Goal: Task Accomplishment & Management: Complete application form

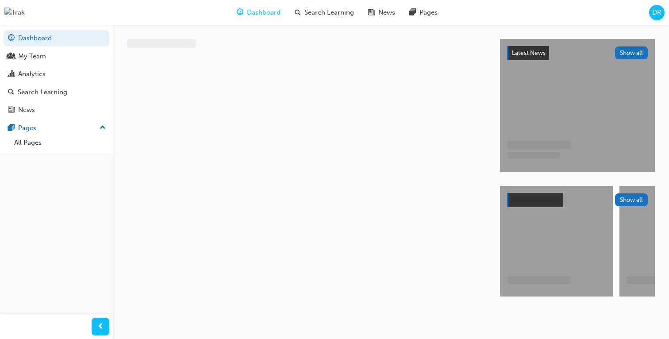
click at [649, 12] on div "DR" at bounding box center [656, 12] width 15 height 15
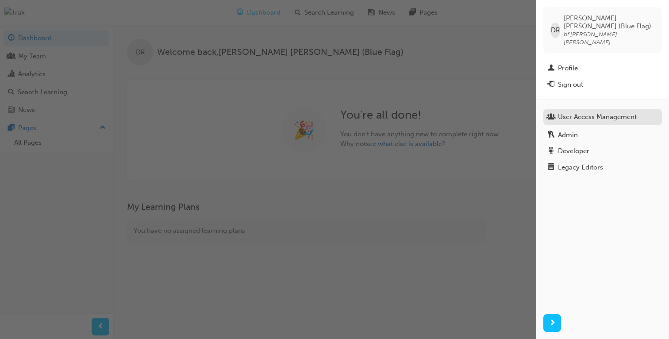
click at [581, 109] on link "User Access Management" at bounding box center [603, 117] width 119 height 16
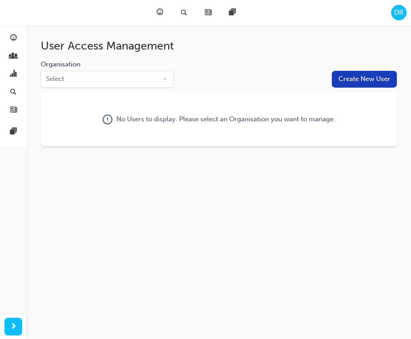
click at [100, 75] on html "Your version of Internet Explorer is outdated and not supported. Please upgrade…" at bounding box center [205, 169] width 411 height 339
click at [106, 103] on html "Your version of Internet Explorer is outdated and not supported. Please upgrade…" at bounding box center [205, 169] width 411 height 339
click at [131, 116] on span "No Users to display. Please select an Organisation you want to manage." at bounding box center [218, 119] width 243 height 21
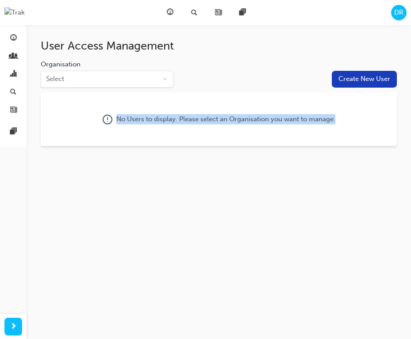
click at [131, 116] on span "No Users to display. Please select an Organisation you want to manage." at bounding box center [218, 119] width 243 height 21
click at [171, 132] on div "No Users to display. Please select an Organisation you want to manage." at bounding box center [219, 120] width 356 height 54
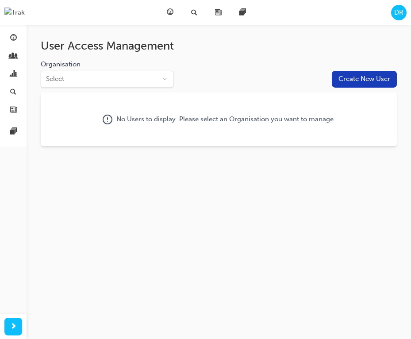
click at [199, 122] on span "No Users to display. Please select an Organisation you want to manage." at bounding box center [218, 119] width 243 height 21
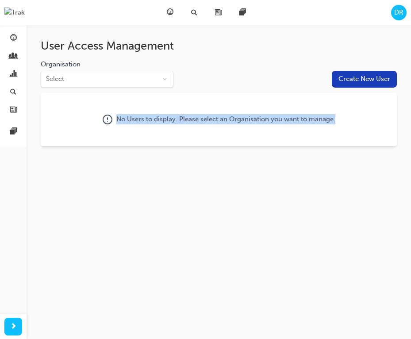
click at [199, 122] on span "No Users to display. Please select an Organisation you want to manage." at bounding box center [218, 119] width 243 height 21
click at [369, 81] on button "Create New User" at bounding box center [364, 79] width 65 height 17
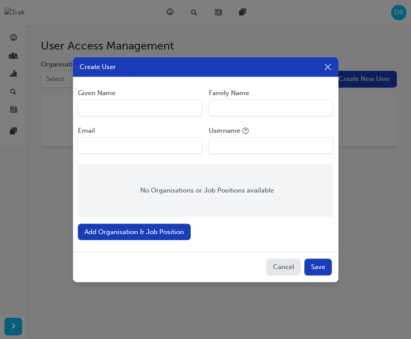
click at [322, 73] on div "Create User" at bounding box center [206, 67] width 266 height 20
click at [325, 70] on icon "button" at bounding box center [328, 67] width 11 height 11
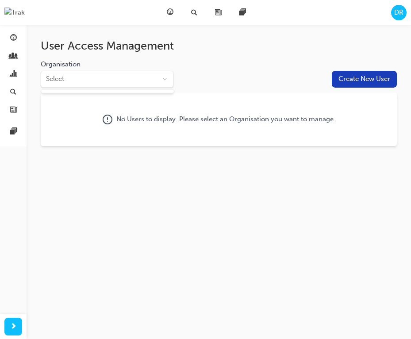
click at [76, 85] on html "Your version of Internet Explorer is outdated and not supported. Please upgrade…" at bounding box center [205, 169] width 411 height 339
click at [81, 92] on div at bounding box center [107, 91] width 133 height 4
click at [109, 72] on html "Your version of Internet Explorer is outdated and not supported. Please upgrade…" at bounding box center [205, 169] width 411 height 339
click at [169, 78] on html "Your version of Internet Explorer is outdated and not supported. Please upgrade…" at bounding box center [205, 169] width 411 height 339
click at [347, 84] on html "Your version of Internet Explorer is outdated and not supported. Please upgrade…" at bounding box center [205, 169] width 411 height 339
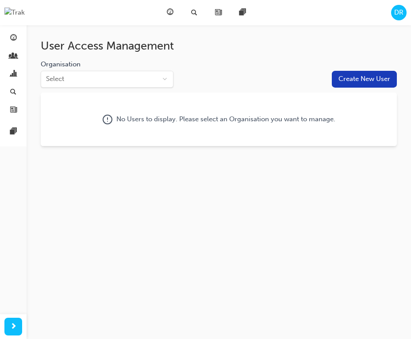
click at [347, 84] on button "Create New User" at bounding box center [364, 79] width 65 height 17
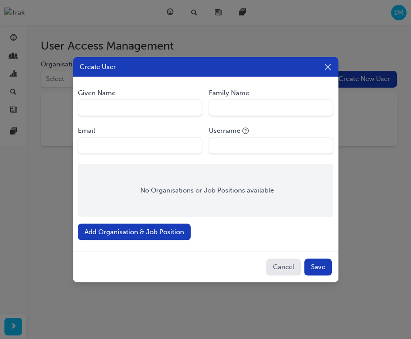
click at [160, 108] on Name "Given Name" at bounding box center [140, 108] width 124 height 17
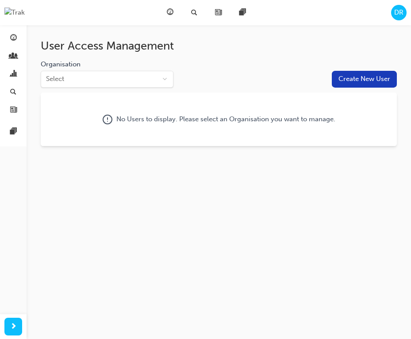
click at [152, 82] on html "Your version of Internet Explorer is outdated and not supported. Please upgrade…" at bounding box center [205, 169] width 411 height 339
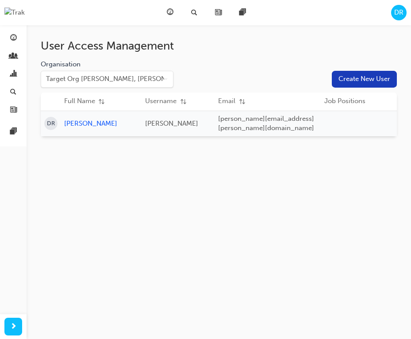
click at [250, 122] on span "[PERSON_NAME][EMAIL_ADDRESS][PERSON_NAME][DOMAIN_NAME]" at bounding box center [266, 123] width 96 height 17
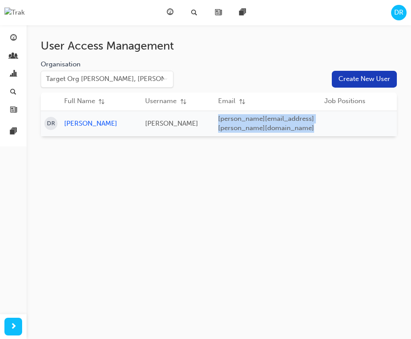
click at [250, 122] on span "[PERSON_NAME][EMAIL_ADDRESS][PERSON_NAME][DOMAIN_NAME]" at bounding box center [266, 123] width 96 height 17
click at [267, 124] on span "[PERSON_NAME][EMAIL_ADDRESS][PERSON_NAME][DOMAIN_NAME]" at bounding box center [266, 123] width 96 height 17
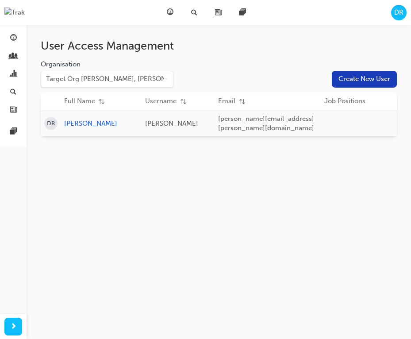
click at [361, 76] on button "Create New User" at bounding box center [364, 79] width 65 height 17
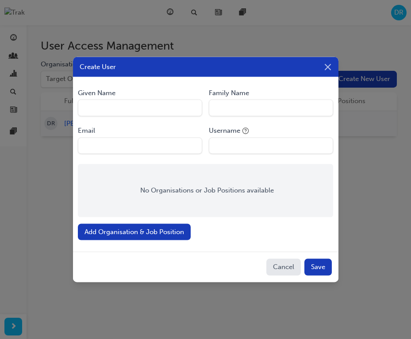
click at [283, 268] on button "Cancel" at bounding box center [283, 267] width 35 height 17
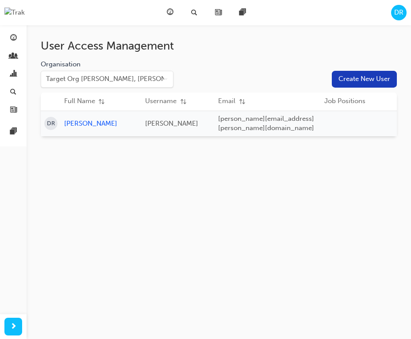
click at [349, 77] on button "Create New User" at bounding box center [364, 79] width 65 height 17
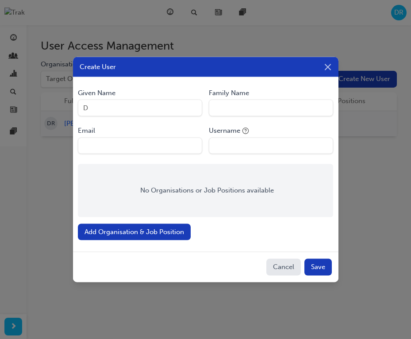
type Name "D"
type Name "[PERSON_NAME]"
click at [139, 142] on input "Email" at bounding box center [140, 145] width 124 height 17
type input "[EMAIL_ADDRESS][DOMAIN_NAME]"
type input "dramirez"
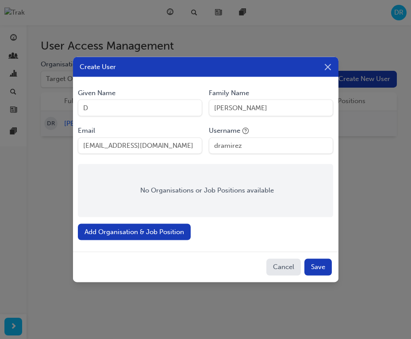
click at [108, 228] on button "Add Organisation & Job Position" at bounding box center [134, 232] width 113 height 17
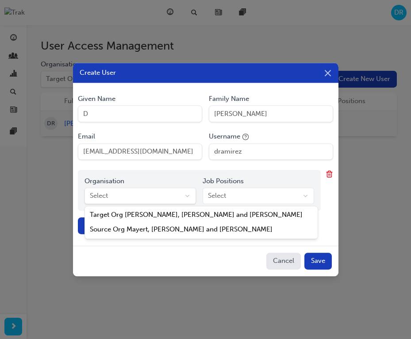
click at [152, 194] on body "Your version of Internet Explorer is outdated and not supported. Please upgrade…" at bounding box center [205, 169] width 411 height 339
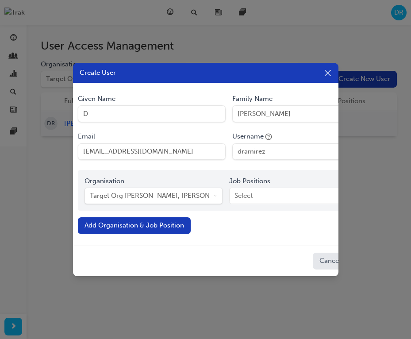
click at [242, 186] on div "Job Positions Select" at bounding box center [294, 191] width 131 height 28
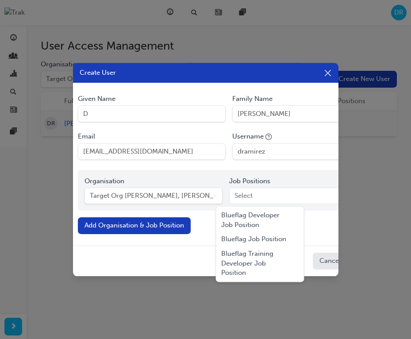
click at [247, 194] on body "Your version of Internet Explorer is outdated and not supported. Please upgrade…" at bounding box center [205, 169] width 411 height 339
click at [254, 215] on div "Blueflag Developer Job Position" at bounding box center [260, 220] width 85 height 24
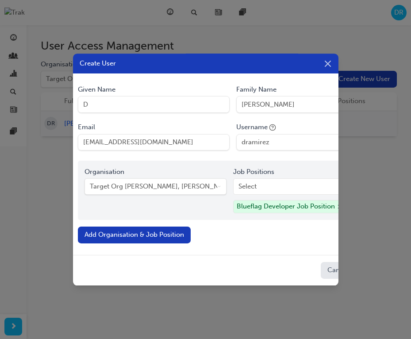
click at [270, 238] on div "Organisation Target Org [PERSON_NAME], [PERSON_NAME] and [PERSON_NAME] Target O…" at bounding box center [233, 202] width 310 height 83
click at [359, 275] on button "Save" at bounding box center [372, 270] width 27 height 17
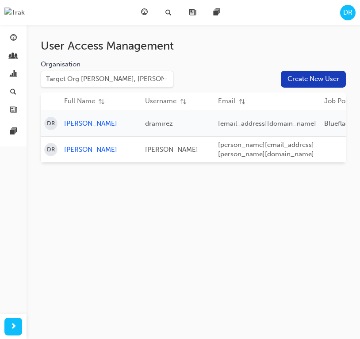
click at [243, 150] on span "[PERSON_NAME][EMAIL_ADDRESS][PERSON_NAME][DOMAIN_NAME]" at bounding box center [266, 149] width 96 height 17
click at [260, 161] on div "User Access Management Organisation Target Org [PERSON_NAME], [PERSON_NAME] and…" at bounding box center [194, 101] width 334 height 152
click at [74, 122] on span "[PERSON_NAME]" at bounding box center [90, 124] width 53 height 8
click at [88, 127] on span "[PERSON_NAME]" at bounding box center [90, 124] width 53 height 8
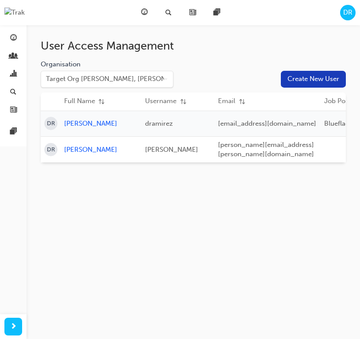
click at [91, 148] on span "[PERSON_NAME]" at bounding box center [90, 150] width 53 height 8
click at [78, 120] on span "[PERSON_NAME]" at bounding box center [90, 124] width 53 height 8
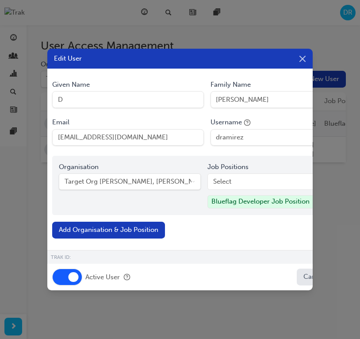
click at [297, 278] on button "Cancel" at bounding box center [314, 277] width 35 height 17
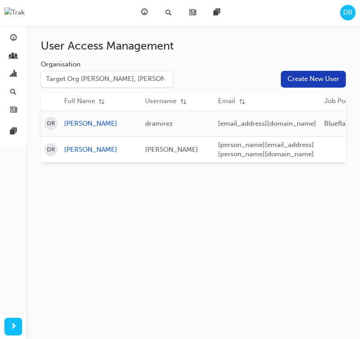
click at [91, 150] on span "[PERSON_NAME]" at bounding box center [90, 150] width 53 height 8
